Goal: Find specific page/section: Find specific page/section

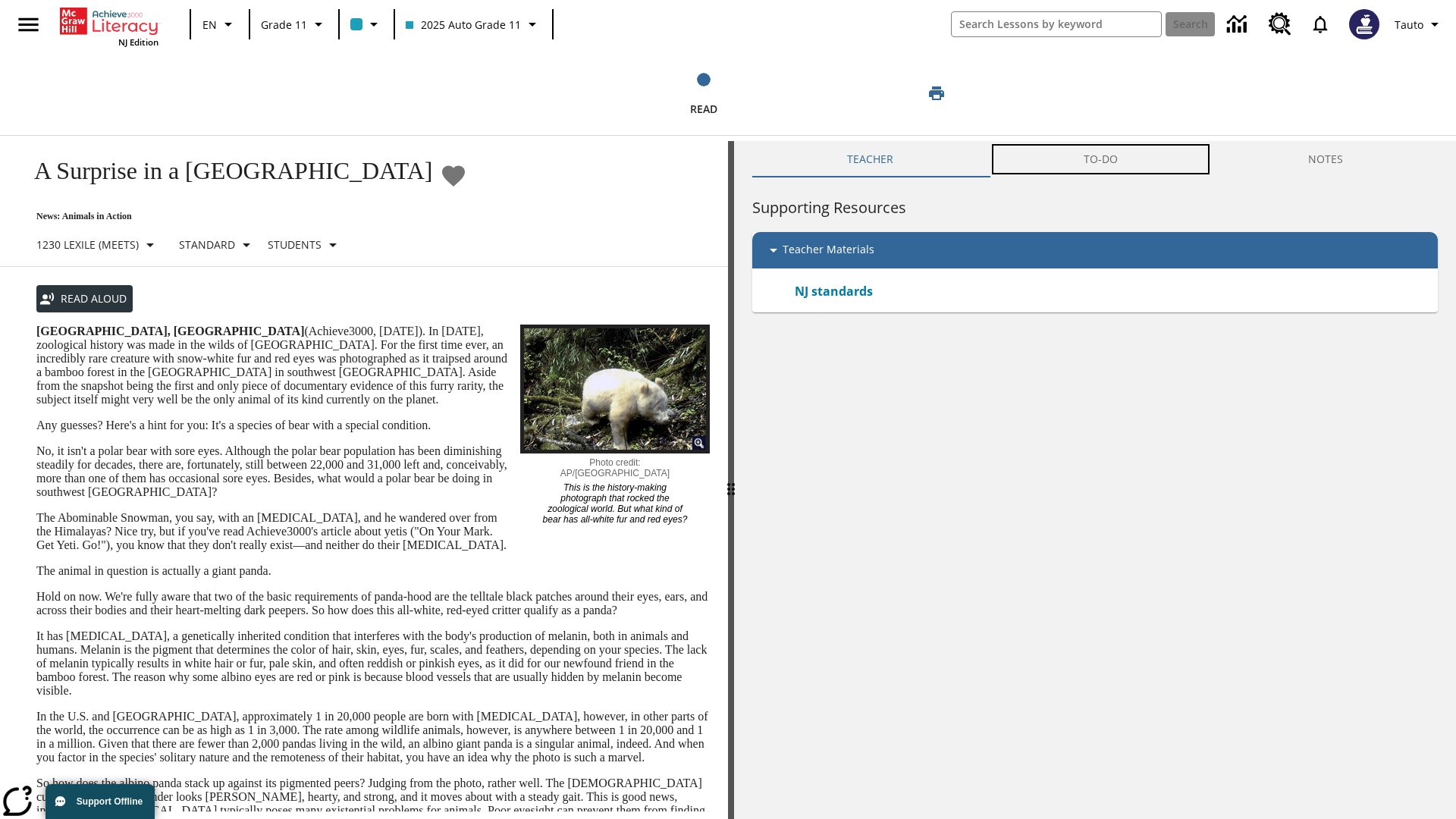
click at [1102, 160] on button "TO-DO" at bounding box center [1100, 160] width 224 height 36
